Goal: Task Accomplishment & Management: Manage account settings

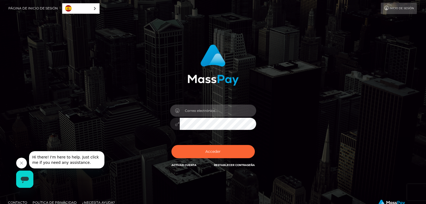
click at [189, 112] on input "email" at bounding box center [218, 110] width 76 height 12
type input "kenia5.moreno@gmail.com"
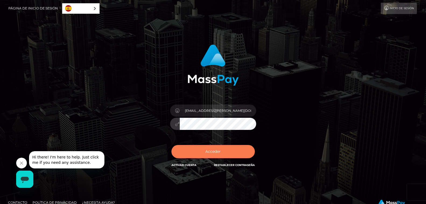
click at [204, 152] on button "Acceder" at bounding box center [213, 151] width 83 height 13
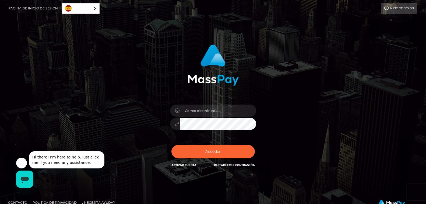
click at [184, 164] on link "Activar Cuenta" at bounding box center [184, 165] width 25 height 4
